Goal: Task Accomplishment & Management: Manage account settings

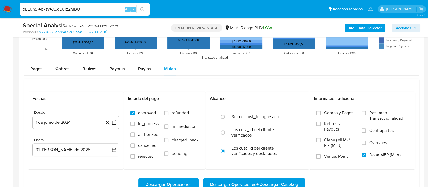
scroll to position [270, 0]
type input "xLE0hSj4p7sy4X6gLU1z2MBU"
click at [139, 10] on button "search-icon" at bounding box center [141, 9] width 11 height 8
click at [138, 7] on button "search-icon" at bounding box center [141, 9] width 11 height 8
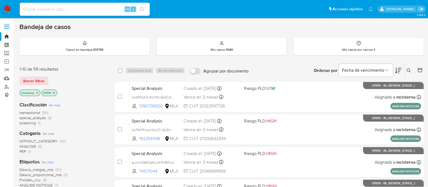
click at [92, 8] on input at bounding box center [85, 9] width 130 height 7
paste input "xLE0hSj4p7sy4X6gLU1z2MBU"
type input "xLE0hSj4p7sy4X6gLU1z2MBU"
click at [144, 9] on icon "search-icon" at bounding box center [142, 9] width 4 height 4
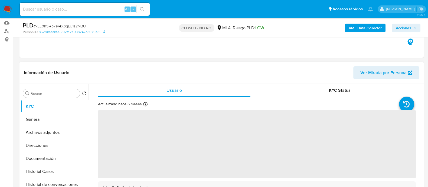
scroll to position [67, 0]
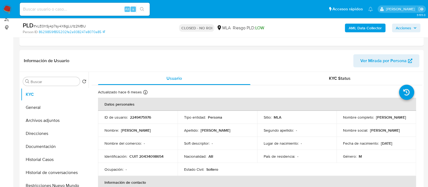
select select "10"
drag, startPoint x: 342, startPoint y: 120, endPoint x: 398, endPoint y: 119, distance: 55.8
click at [398, 119] on div "Nombre completo : [PERSON_NAME]" at bounding box center [376, 117] width 67 height 5
copy p "[PERSON_NAME]"
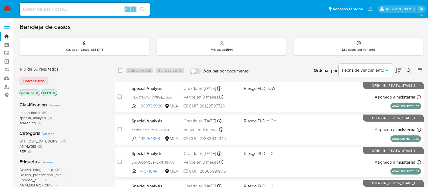
click at [94, 5] on div "Alt s" at bounding box center [85, 9] width 130 height 13
click at [100, 8] on input at bounding box center [85, 9] width 130 height 7
paste input "pWLyTTaNEoC3DyELI2SZY270"
type input "pWLyTTaNEoC3DyELI2SZY270"
click at [151, 9] on li "pWLyTTaNEoC3DyELI2SZY270 Alt s" at bounding box center [84, 9] width 133 height 14
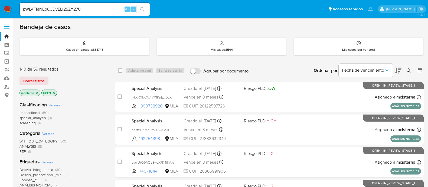
click at [146, 9] on button "search-icon" at bounding box center [141, 9] width 11 height 8
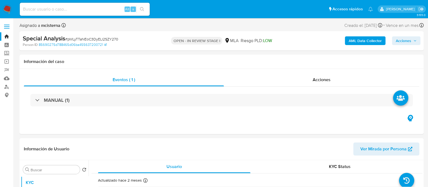
select select "10"
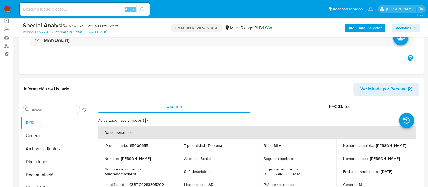
scroll to position [102, 0]
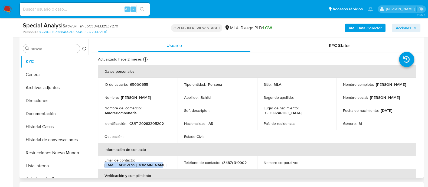
drag, startPoint x: 102, startPoint y: 165, endPoint x: 159, endPoint y: 164, distance: 56.3
click at [159, 164] on td "Email de contacto : schildemanuel@yahoo.com.ar" at bounding box center [138, 162] width 80 height 13
copy p "[EMAIL_ADDRESS][DOMAIN_NAME]"
click at [79, 6] on input at bounding box center [85, 9] width 130 height 7
paste input "afoLRXVI1XQEmiHSleblZ4jQ"
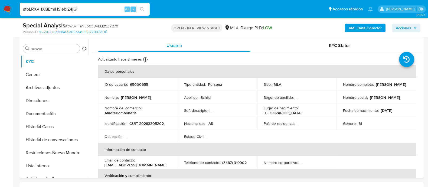
type input "afoLRXVI1XQEmiHSleblZ4jQ"
click at [135, 8] on div "s" at bounding box center [133, 8] width 5 height 5
click at [137, 9] on button "search-icon" at bounding box center [141, 9] width 11 height 8
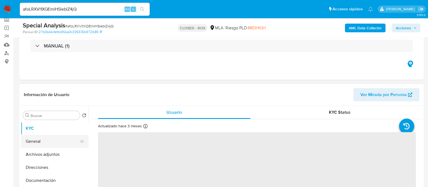
drag, startPoint x: 66, startPoint y: 149, endPoint x: 74, endPoint y: 141, distance: 11.1
click at [66, 149] on button "Archivos adjuntos" at bounding box center [55, 154] width 68 height 13
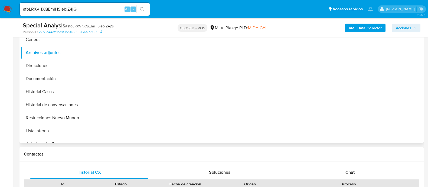
select select "10"
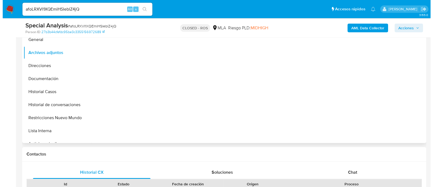
scroll to position [102, 0]
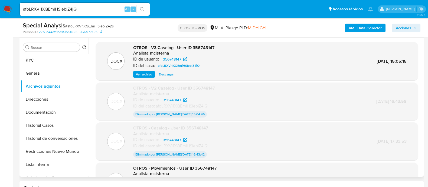
click at [150, 75] on span "Ver archivo" at bounding box center [144, 73] width 16 height 5
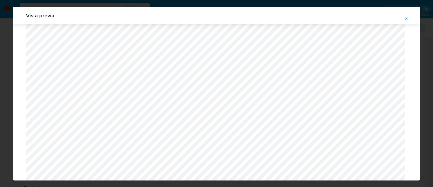
scroll to position [565, 0]
click at [409, 18] on icon "Attachment preview" at bounding box center [407, 19] width 4 height 4
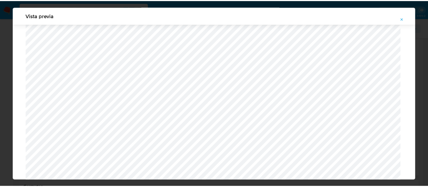
scroll to position [17, 0]
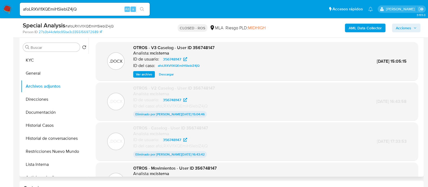
click at [103, 8] on input "afoLRXVI1XQEmiHSleblZ4jQ" at bounding box center [85, 9] width 130 height 7
paste input "pWLyTTaNEoC3DyELI2SZY270"
type input "pWLyTTaNEoC3DyELI2SZY270"
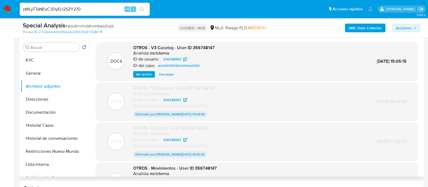
click at [143, 10] on icon "search-icon" at bounding box center [142, 9] width 4 height 4
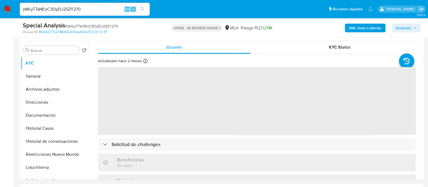
scroll to position [169, 0]
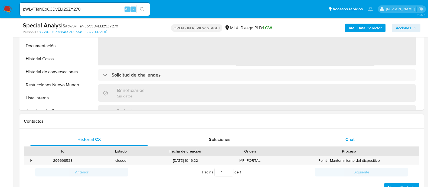
click at [334, 137] on div "Chat" at bounding box center [350, 139] width 118 height 13
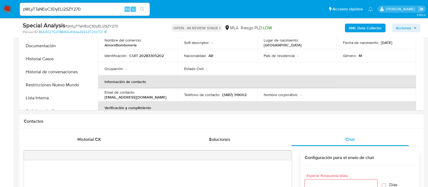
select select "10"
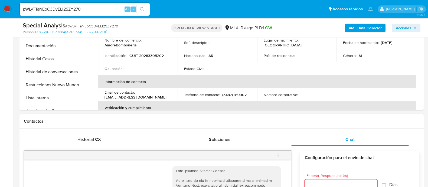
scroll to position [308, 0]
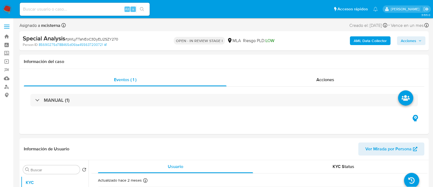
select select "10"
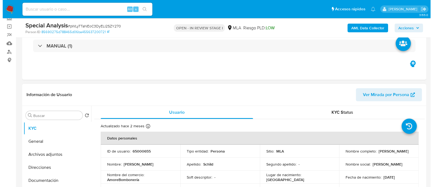
scroll to position [67, 0]
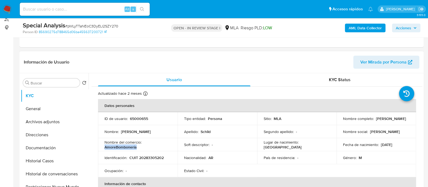
drag, startPoint x: 104, startPoint y: 146, endPoint x: 144, endPoint y: 146, distance: 40.6
click at [144, 146] on td "Nombre del comercio : AmoreBombonería" at bounding box center [138, 144] width 80 height 13
copy p "AmoreBombonería"
click at [44, 132] on button "Direcciones" at bounding box center [52, 134] width 63 height 13
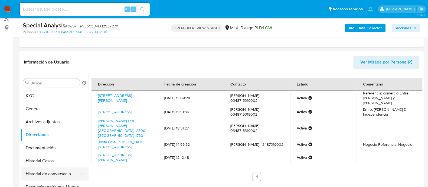
click at [65, 174] on button "Historial de conversaciones" at bounding box center [52, 173] width 63 height 13
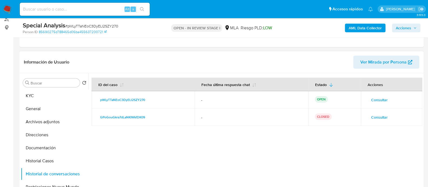
click at [375, 103] on span "Consultar" at bounding box center [379, 100] width 17 height 8
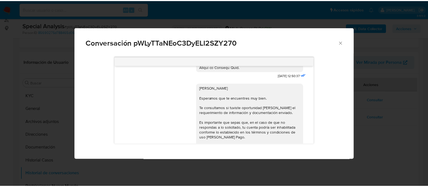
scroll to position [308, 0]
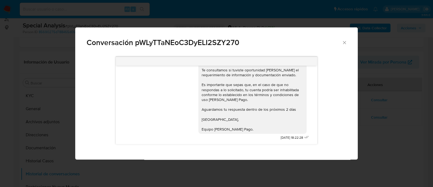
click at [342, 45] on div "Conversación pWLyTTaNEoC3DyELI2SZY270" at bounding box center [216, 40] width 283 height 26
click at [343, 42] on icon "Cerrar" at bounding box center [344, 42] width 5 height 5
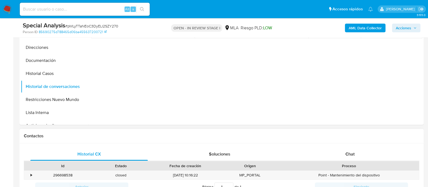
scroll to position [237, 0]
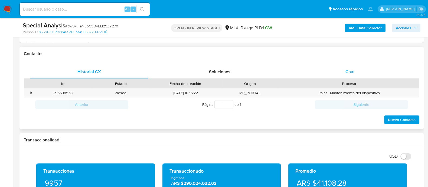
click at [343, 71] on div "Chat" at bounding box center [350, 71] width 118 height 13
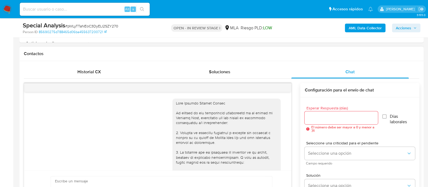
scroll to position [308, 0]
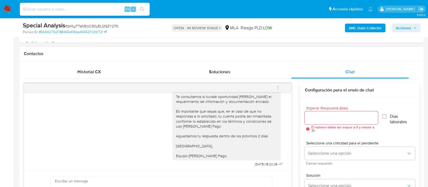
click at [280, 85] on icon "menu-action" at bounding box center [278, 87] width 5 height 5
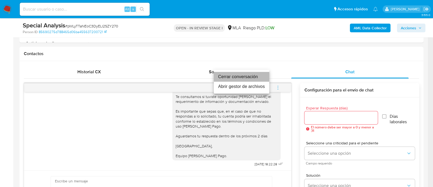
click at [249, 76] on li "Cerrar conversación" at bounding box center [242, 77] width 56 height 10
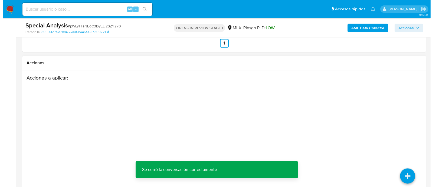
scroll to position [1012, 0]
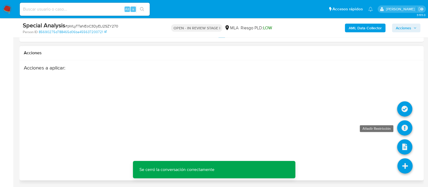
click at [403, 132] on icon at bounding box center [404, 127] width 15 height 15
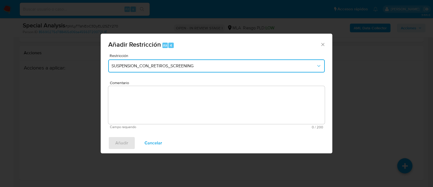
click at [128, 65] on span "SUSPENSION_CON_RETIROS_SCREENING" at bounding box center [214, 65] width 205 height 5
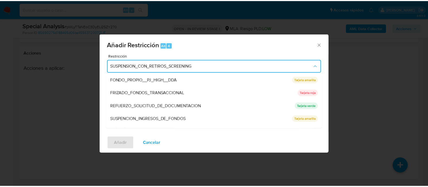
scroll to position [115, 0]
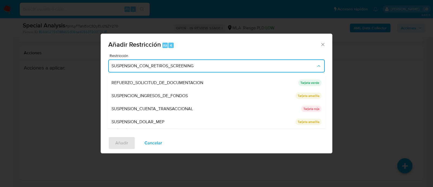
click at [171, 108] on span "SUSPENSION_CUENTA_TRANSACCIONAL" at bounding box center [152, 108] width 81 height 5
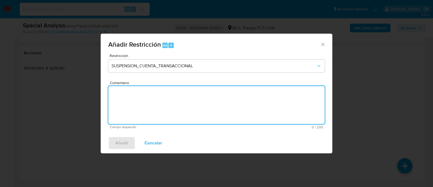
click at [212, 108] on textarea "Comentario" at bounding box center [216, 105] width 217 height 38
type textarea "AML"
click at [109, 139] on button "Añadir" at bounding box center [121, 142] width 27 height 13
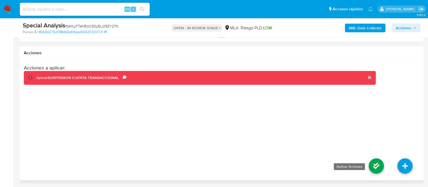
click at [375, 163] on icon at bounding box center [376, 165] width 15 height 15
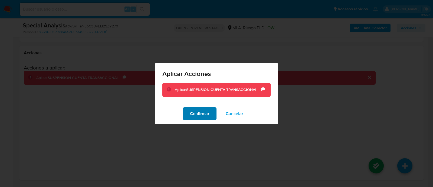
click at [205, 113] on span "Confirmar" at bounding box center [199, 113] width 19 height 12
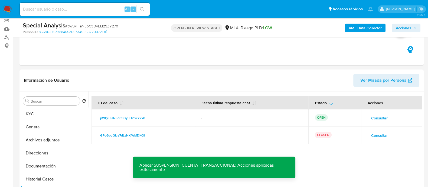
scroll to position [30, 0]
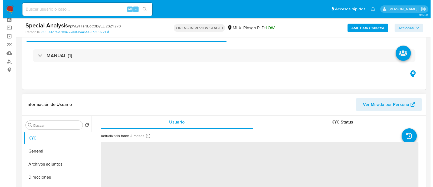
scroll to position [67, 0]
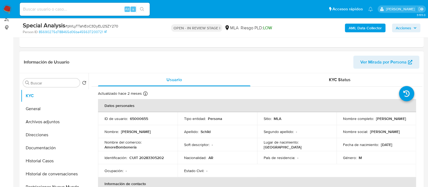
select select "10"
click at [61, 122] on button "Archivos adjuntos" at bounding box center [52, 121] width 63 height 13
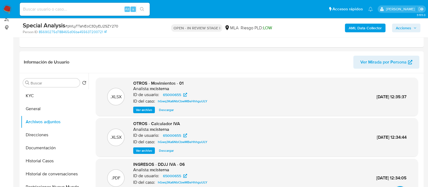
click at [372, 31] on b "AML Data Collector" at bounding box center [365, 28] width 33 height 9
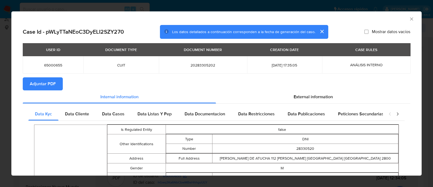
click at [45, 84] on span "Adjuntar PDF" at bounding box center [43, 84] width 26 height 12
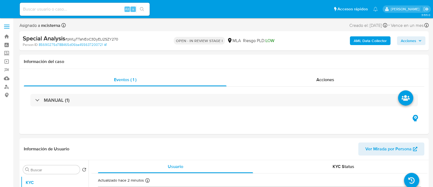
select select "10"
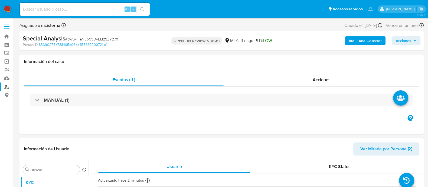
click at [5, 86] on link "Buscador de personas" at bounding box center [32, 86] width 64 height 8
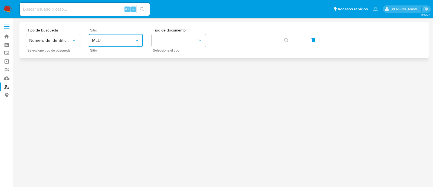
click at [117, 37] on button "MLU" at bounding box center [116, 40] width 54 height 13
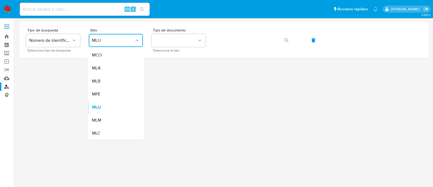
click at [115, 64] on div "MLA" at bounding box center [114, 67] width 44 height 13
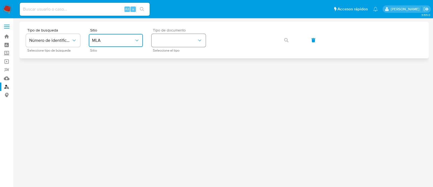
click at [187, 45] on button "identificationType" at bounding box center [179, 40] width 54 height 13
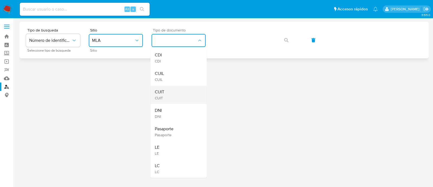
click at [177, 92] on div "CUIT CUIT" at bounding box center [177, 94] width 44 height 18
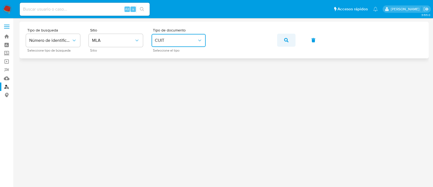
click at [279, 38] on button "button" at bounding box center [286, 40] width 18 height 13
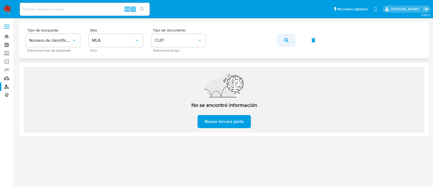
click at [288, 40] on icon "button" at bounding box center [286, 40] width 4 height 4
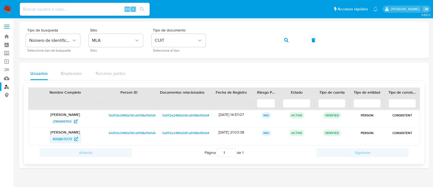
click at [70, 141] on span "495807073" at bounding box center [62, 138] width 19 height 9
click at [74, 121] on icon at bounding box center [76, 121] width 4 height 4
click at [7, 63] on link "Operaciones masivas" at bounding box center [32, 61] width 64 height 8
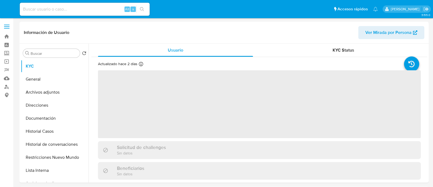
select select "10"
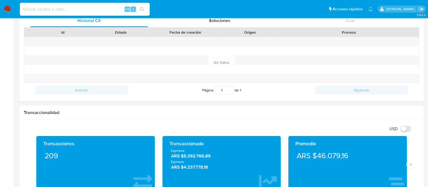
scroll to position [237, 0]
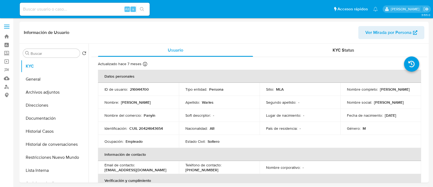
select select "10"
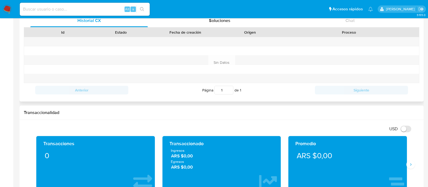
scroll to position [203, 0]
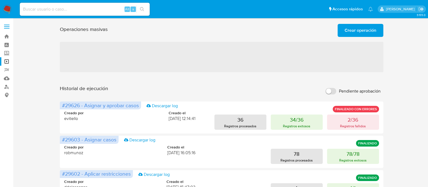
click at [355, 31] on span "Crear operación" at bounding box center [361, 30] width 32 height 12
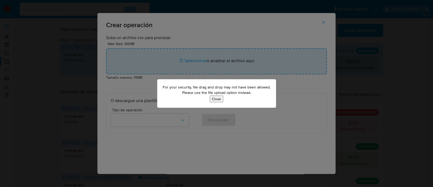
drag, startPoint x: 221, startPoint y: 98, endPoint x: 200, endPoint y: 76, distance: 30.6
click at [221, 98] on button "Close" at bounding box center [217, 98] width 14 height 7
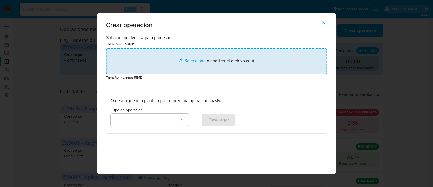
click at [193, 57] on input "file" at bounding box center [216, 61] width 221 height 26
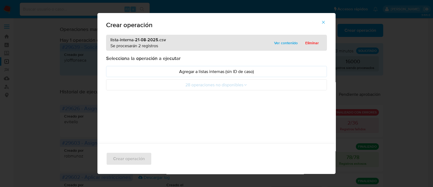
click at [118, 70] on p "Agregar a listas internas (sin ID de caso)" at bounding box center [217, 71] width 212 height 6
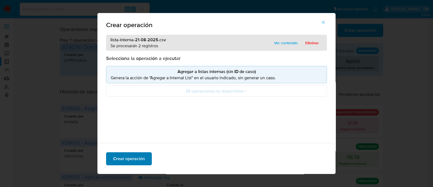
click at [131, 158] on span "Crear operación" at bounding box center [129, 158] width 32 height 12
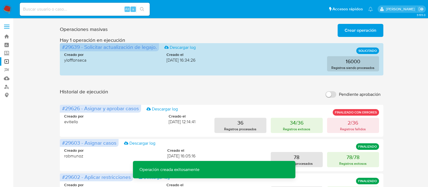
click at [366, 26] on span "Crear operación" at bounding box center [361, 30] width 32 height 12
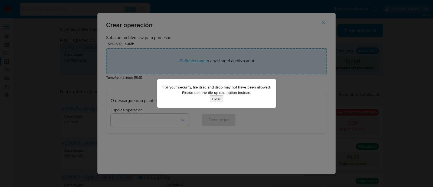
click at [217, 99] on button "Close" at bounding box center [217, 98] width 14 height 7
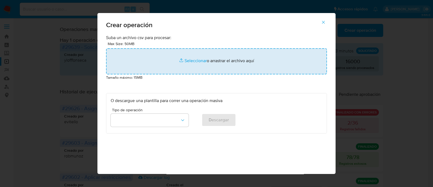
click at [192, 58] on input "file" at bounding box center [216, 61] width 221 height 26
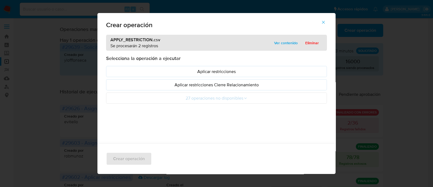
click at [115, 72] on p "Aplicar restricciones" at bounding box center [217, 71] width 212 height 6
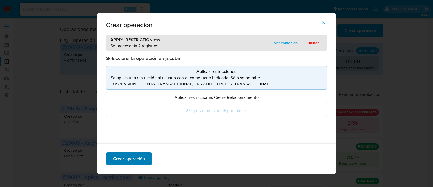
click at [141, 155] on span "Crear operación" at bounding box center [129, 158] width 32 height 12
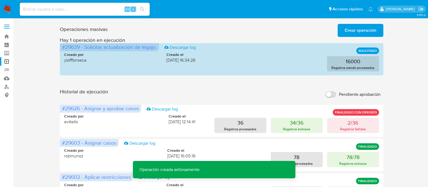
click at [360, 96] on span "Pendiente aprobación" at bounding box center [360, 94] width 42 height 5
click at [336, 96] on input "Pendiente aprobación" at bounding box center [330, 94] width 11 height 6
checkbox input "true"
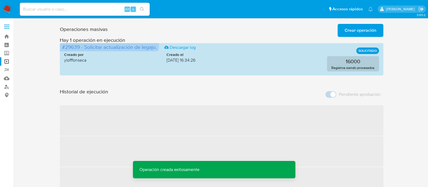
scroll to position [34, 0]
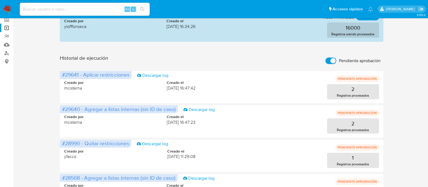
click at [119, 10] on input at bounding box center [85, 9] width 130 height 7
paste input "pWLyTTaNEoC3DyELI2SZY270"
type input "pWLyTTaNEoC3DyELI2SZY270"
click at [145, 10] on button "search-icon" at bounding box center [141, 9] width 11 height 8
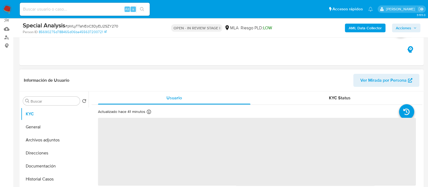
scroll to position [67, 0]
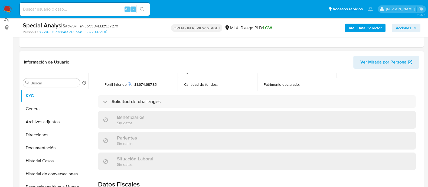
select select "10"
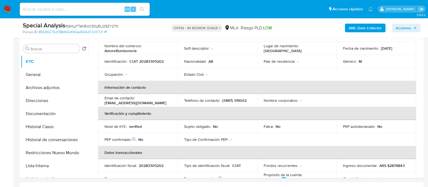
scroll to position [0, 0]
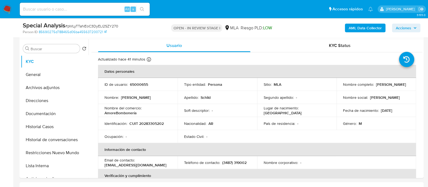
drag, startPoint x: 341, startPoint y: 87, endPoint x: 392, endPoint y: 87, distance: 51.2
click at [392, 87] on div "Nombre completo : [PERSON_NAME]" at bounding box center [376, 84] width 67 height 5
copy p "[PERSON_NAME]"
click at [88, 11] on input at bounding box center [85, 9] width 130 height 7
paste input "0yN3StYufEq7UiffyjaN9jxp"
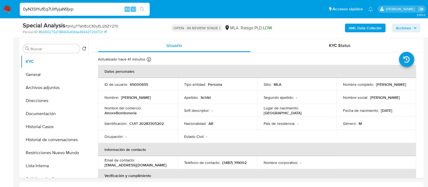
type input "0yN3StYufEq7UiffyjaN9jxp"
click at [145, 14] on div "0yN3StYufEq7UiffyjaN9jxp Alt s" at bounding box center [85, 9] width 130 height 13
click at [141, 11] on icon "search-icon" at bounding box center [142, 9] width 4 height 4
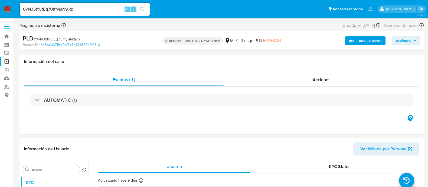
select select "10"
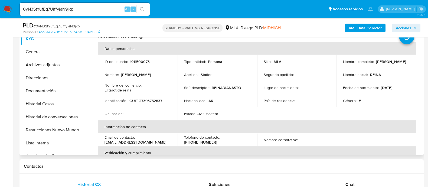
scroll to position [135, 0]
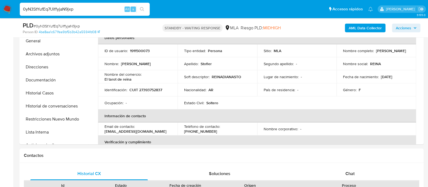
click at [84, 8] on input "0yN3StYufEq7UiffyjaN9jxp" at bounding box center [85, 9] width 130 height 7
paste input "Gr6Ngrwihe7tesKlHuzYlZZG"
type input "Gr6Ngrwihe7tesKlHuzYlZZG"
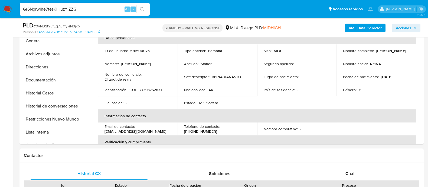
click at [139, 9] on button "search-icon" at bounding box center [141, 9] width 11 height 8
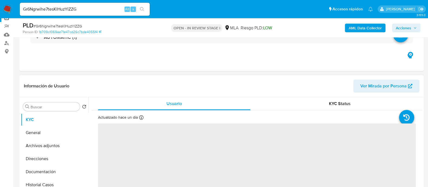
scroll to position [67, 0]
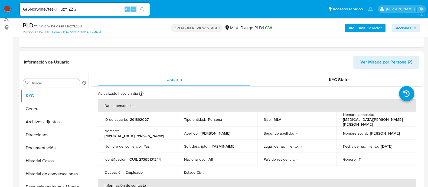
select select "10"
click at [135, 118] on p "291892027" at bounding box center [139, 119] width 19 height 5
copy p "291892027"
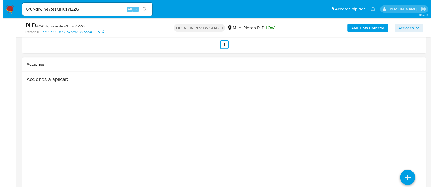
scroll to position [882, 0]
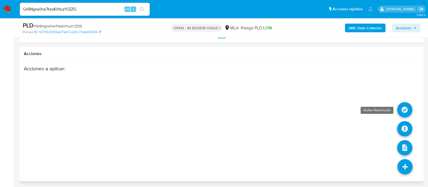
click at [403, 102] on icon at bounding box center [404, 109] width 15 height 15
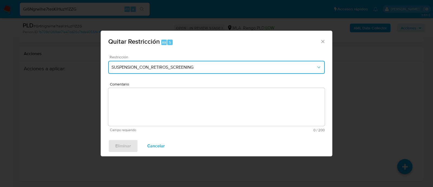
click at [140, 61] on button "SUSPENSION_CON_RETIROS_SCREENING" at bounding box center [216, 67] width 217 height 13
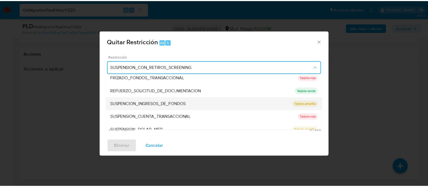
scroll to position [115, 0]
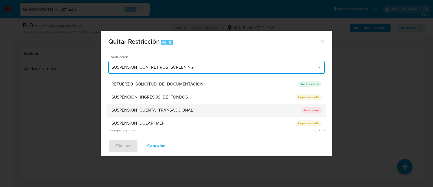
click at [167, 115] on div "SUSPENSION_CUENTA_TRANSACCIONAL" at bounding box center [207, 110] width 190 height 13
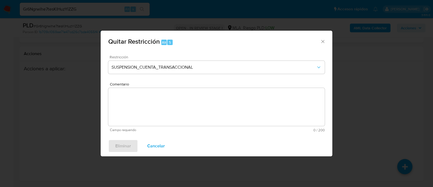
click at [204, 108] on textarea "Comentario" at bounding box center [216, 107] width 217 height 38
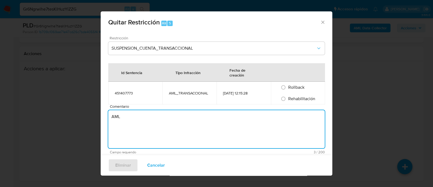
type textarea "AML"
click at [290, 104] on span "Comentario" at bounding box center [218, 106] width 217 height 4
click at [290, 110] on textarea "AML" at bounding box center [216, 129] width 217 height 38
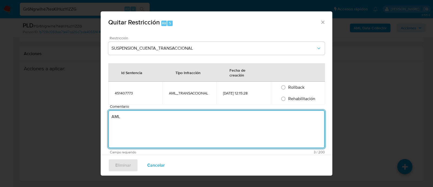
click at [290, 102] on div "Rehabilitación" at bounding box center [298, 98] width 41 height 11
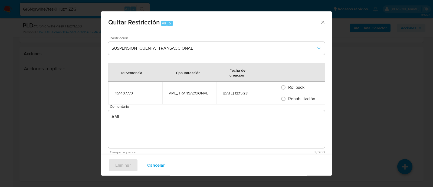
click at [289, 97] on span "Rehabilitación" at bounding box center [301, 98] width 27 height 6
click at [288, 97] on input "Rehabilitación" at bounding box center [283, 98] width 9 height 9
radio input "true"
click at [127, 161] on span "Eliminar" at bounding box center [123, 165] width 16 height 12
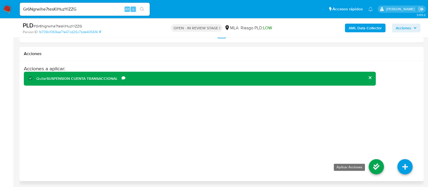
click at [373, 161] on icon at bounding box center [376, 166] width 15 height 15
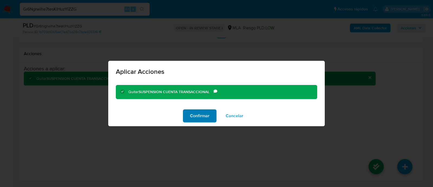
click at [195, 113] on span "Confirmar" at bounding box center [199, 116] width 19 height 12
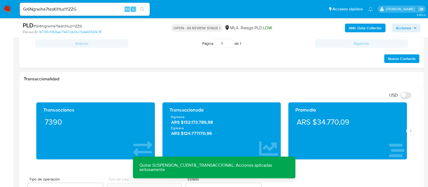
scroll to position [307, 0]
